Goal: Information Seeking & Learning: Understand process/instructions

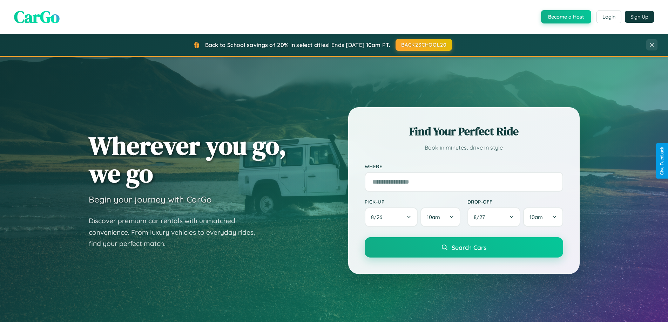
scroll to position [618, 0]
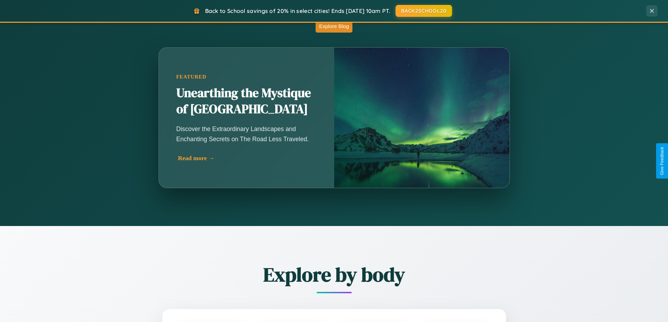
click at [247, 158] on div "Read more →" at bounding box center [248, 158] width 140 height 7
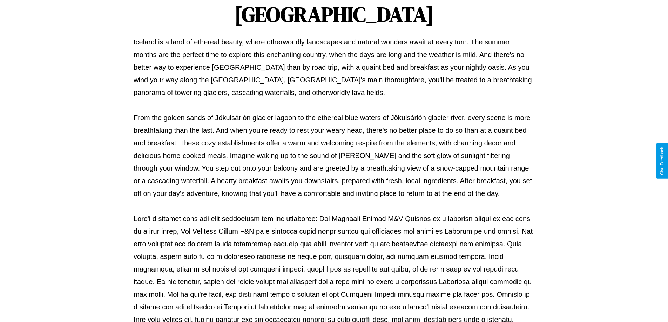
scroll to position [227, 0]
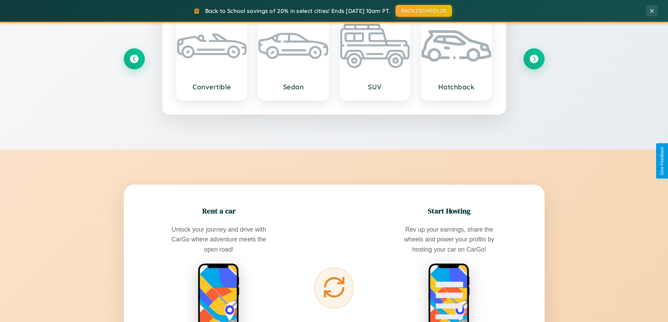
scroll to position [1350, 0]
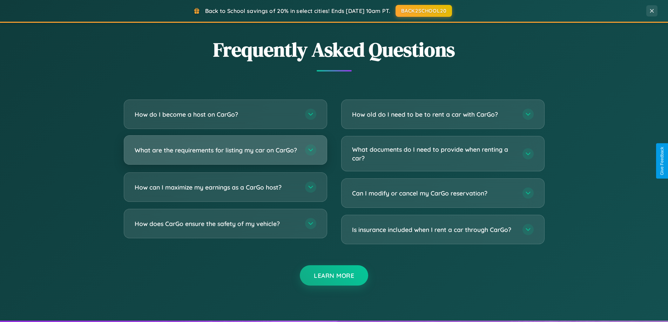
click at [225, 153] on h3 "What are the requirements for listing my car on CarGo?" at bounding box center [216, 150] width 163 height 9
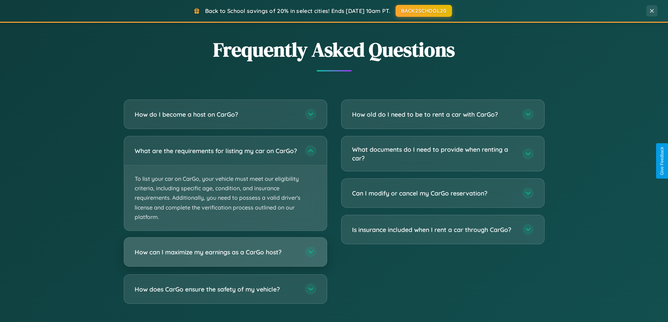
click at [225, 257] on h3 "How can I maximize my earnings as a CarGo host?" at bounding box center [216, 252] width 163 height 9
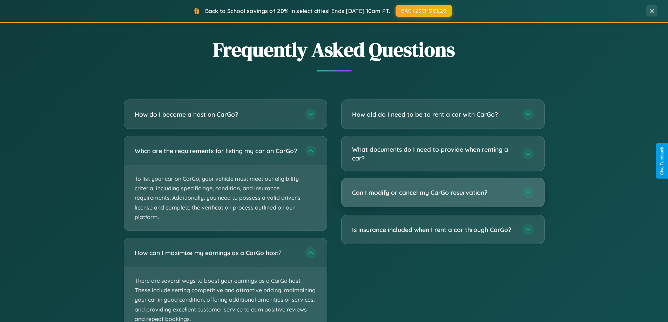
click at [443, 193] on h3 "Can I modify or cancel my CarGo reservation?" at bounding box center [433, 192] width 163 height 9
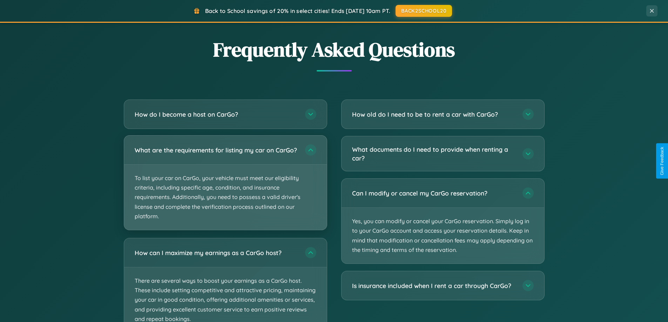
click at [225, 186] on p "To list your car on CarGo, your vehicle must meet our eligibility criteria, inc…" at bounding box center [225, 197] width 203 height 65
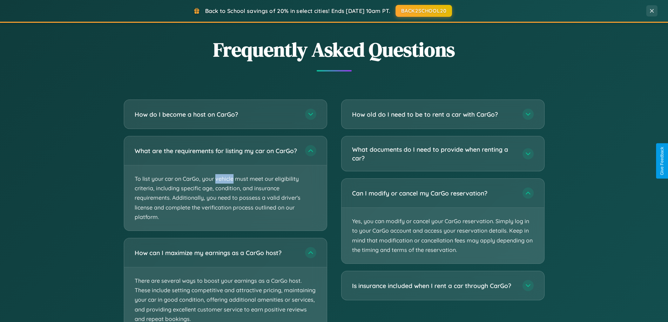
scroll to position [0, 0]
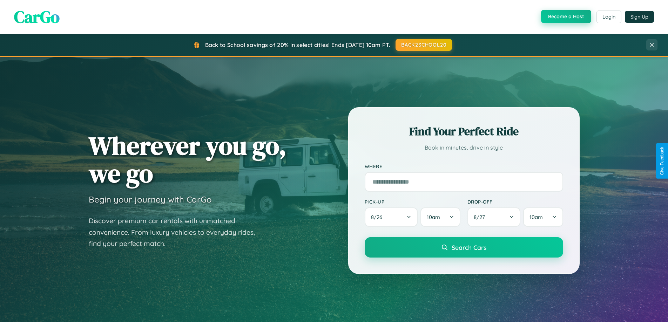
click at [565, 16] on button "Become a Host" at bounding box center [566, 16] width 50 height 13
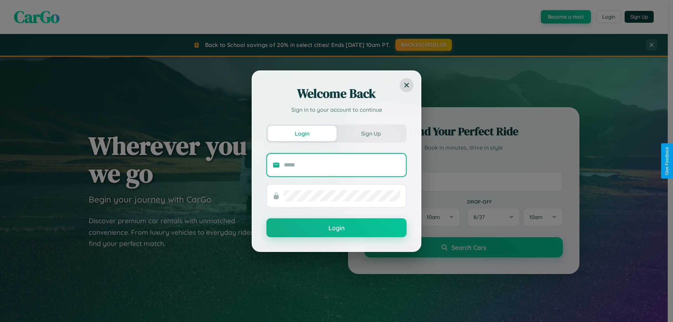
click at [342, 165] on input "text" at bounding box center [342, 165] width 116 height 11
type input "**********"
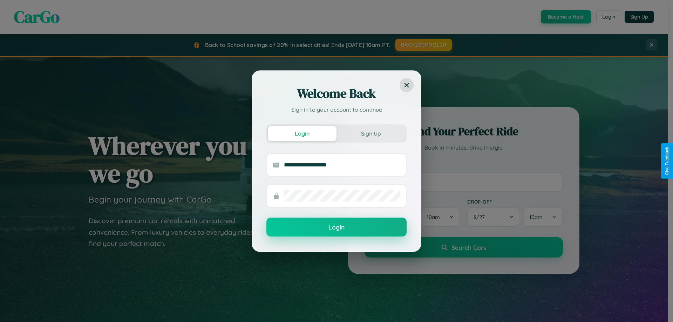
click at [337, 228] on button "Login" at bounding box center [337, 227] width 140 height 19
